Goal: Find specific page/section: Find specific page/section

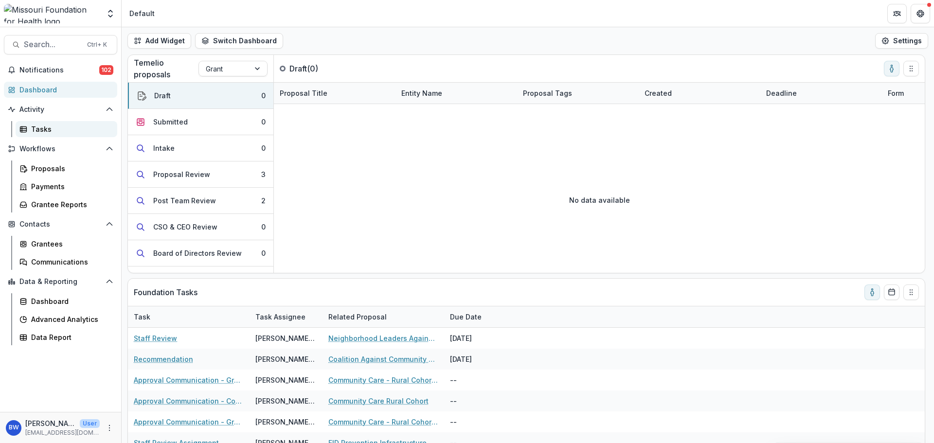
click at [59, 134] on link "Tasks" at bounding box center [67, 129] width 102 height 16
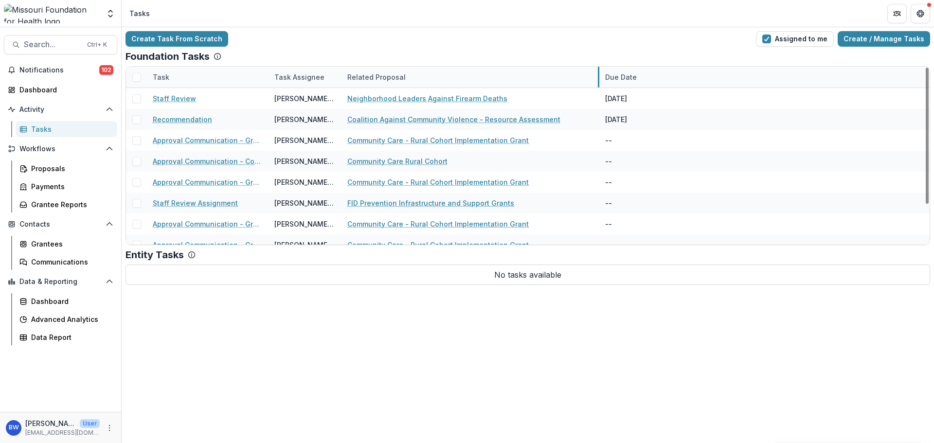
drag, startPoint x: 462, startPoint y: 78, endPoint x: 598, endPoint y: 75, distance: 136.2
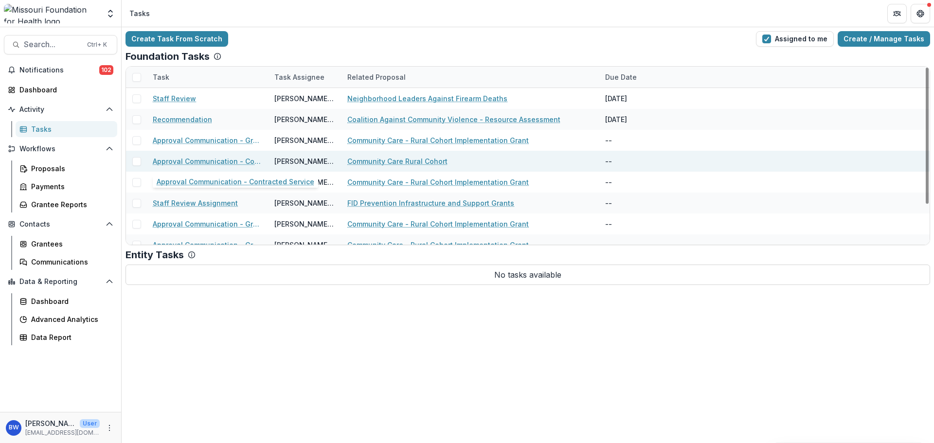
click at [233, 160] on link "Approval Communication - Contracted Service" at bounding box center [208, 161] width 110 height 10
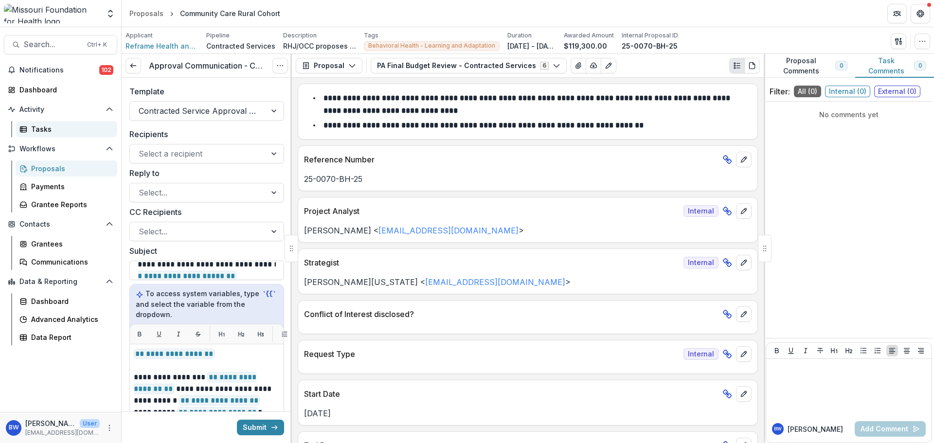
click at [40, 127] on div "Tasks" at bounding box center [70, 129] width 78 height 10
